Goal: Information Seeking & Learning: Learn about a topic

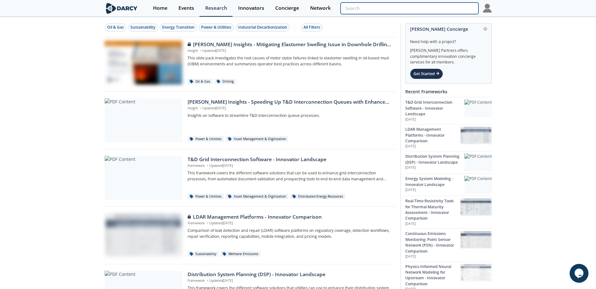
click at [441, 9] on input "search" at bounding box center [409, 9] width 138 height 12
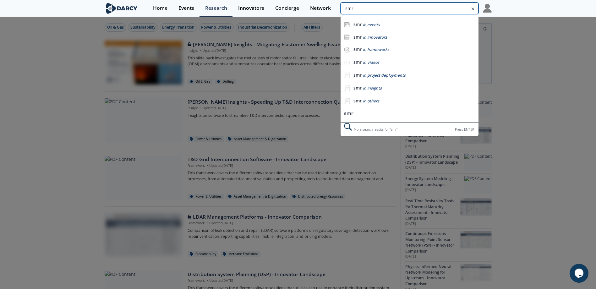
type input "smr"
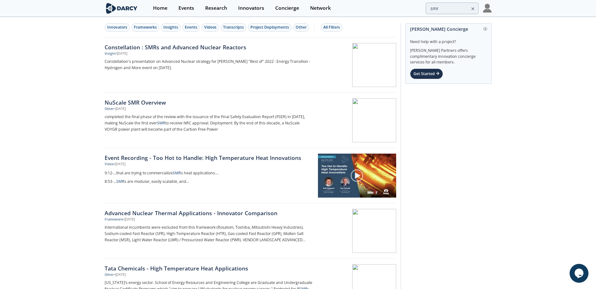
click at [146, 26] on div "Frameworks" at bounding box center [145, 27] width 23 height 6
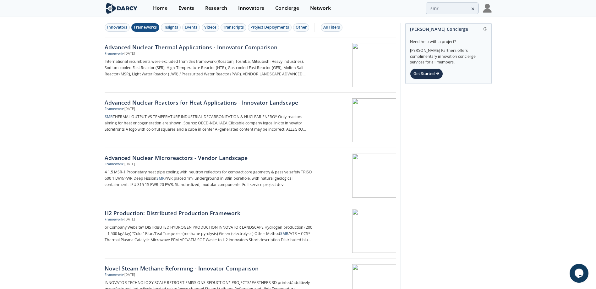
click at [182, 102] on div "Advanced Nuclear Reactors for Heat Applications - Innovator Landscape" at bounding box center [209, 102] width 208 height 8
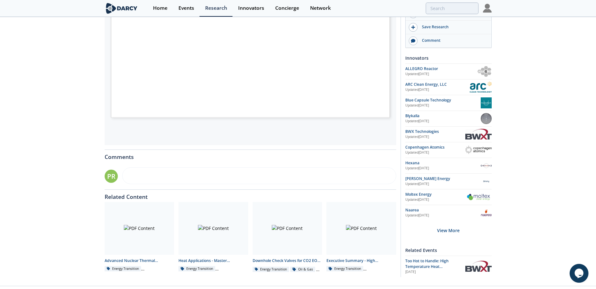
scroll to position [187, 0]
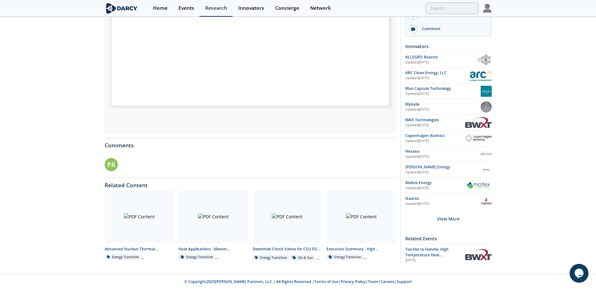
click at [143, 216] on div at bounding box center [140, 216] width 70 height 53
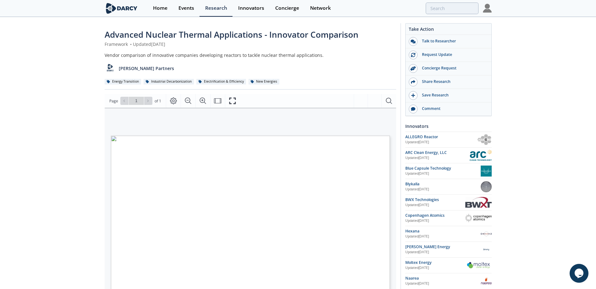
click at [213, 7] on div "Research" at bounding box center [216, 8] width 22 height 5
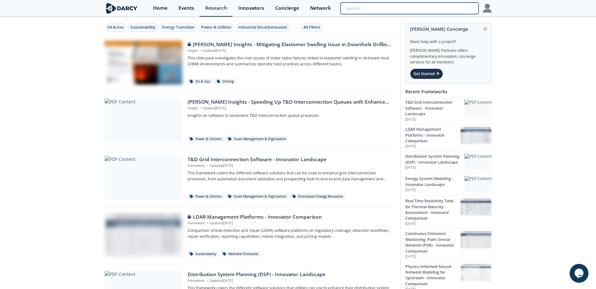
click at [450, 7] on input "search" at bounding box center [409, 9] width 138 height 12
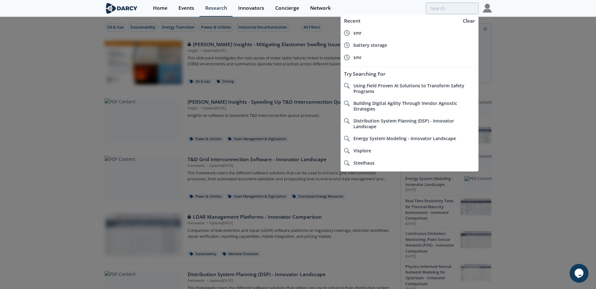
click at [361, 31] on span "smr" at bounding box center [357, 33] width 8 height 6
type input "smr"
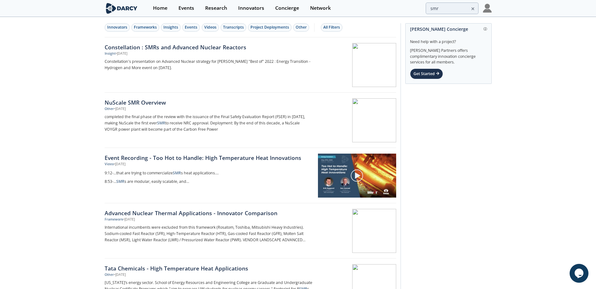
click at [139, 102] on div "NuScale SMR Overview" at bounding box center [209, 102] width 208 height 8
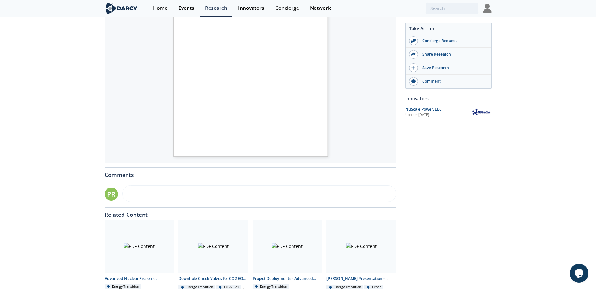
scroll to position [187, 0]
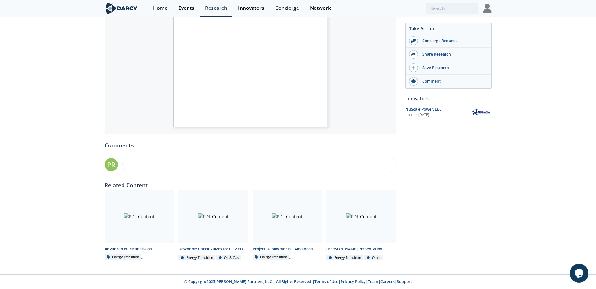
click at [127, 247] on div "Advanced Nuclear Fission - Technology Landscape" at bounding box center [140, 249] width 70 height 6
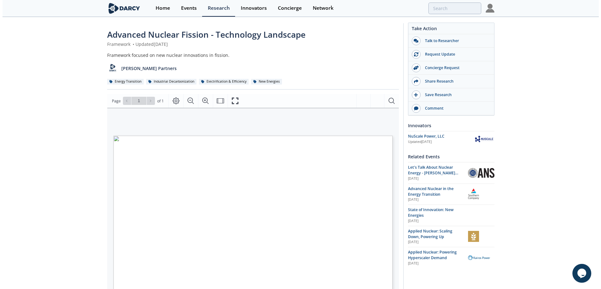
scroll to position [52, 0]
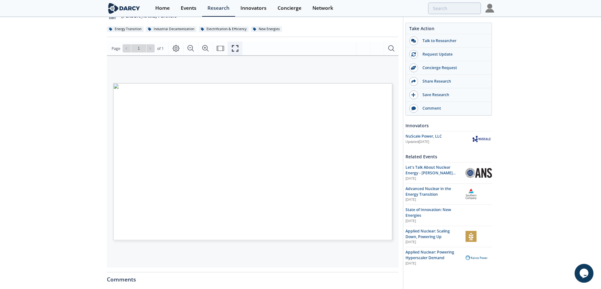
click at [230, 47] on button "Fullscreen" at bounding box center [234, 48] width 15 height 14
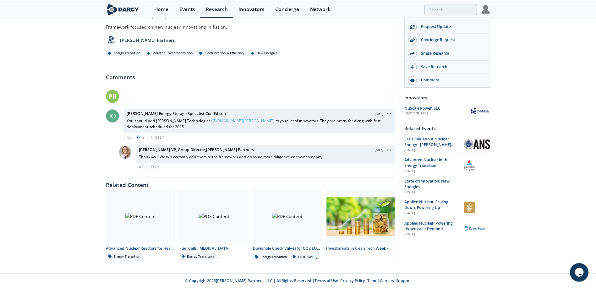
scroll to position [0, 0]
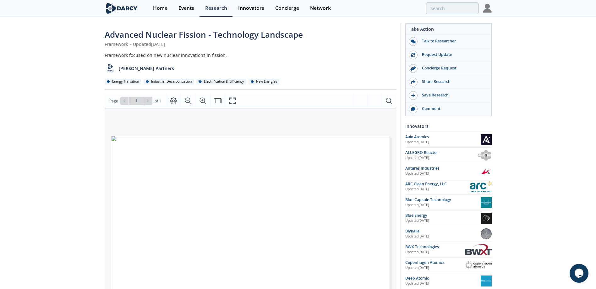
click at [65, 200] on div "Advanced Nuclear Fission - Technology Landscape Framework • Updated [DATE] Fram…" at bounding box center [298, 274] width 596 height 512
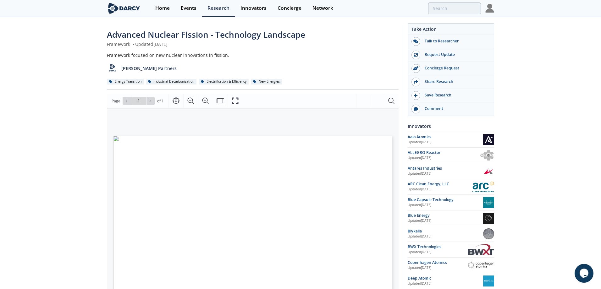
click at [233, 101] on icon "Fullscreen" at bounding box center [235, 101] width 8 height 8
